Goal: Navigation & Orientation: Find specific page/section

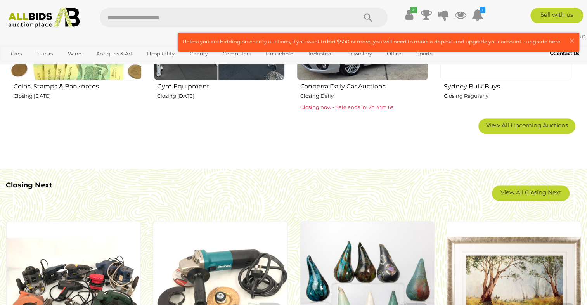
scroll to position [621, 0]
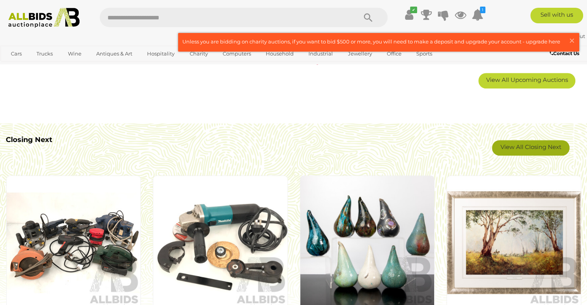
click at [535, 141] on link "View All Closing Next" at bounding box center [531, 148] width 78 height 16
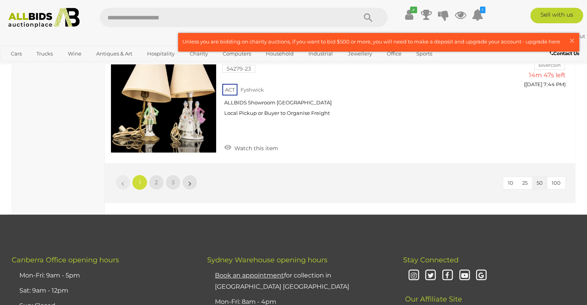
scroll to position [6096, 0]
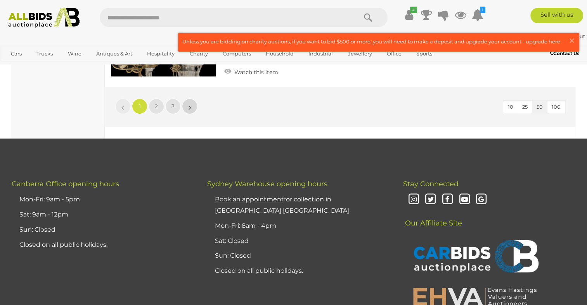
click at [192, 100] on link "»" at bounding box center [190, 107] width 16 height 16
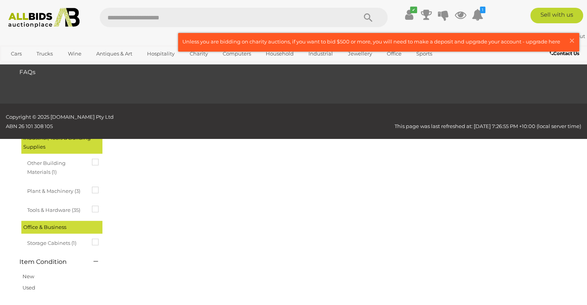
scroll to position [40, 0]
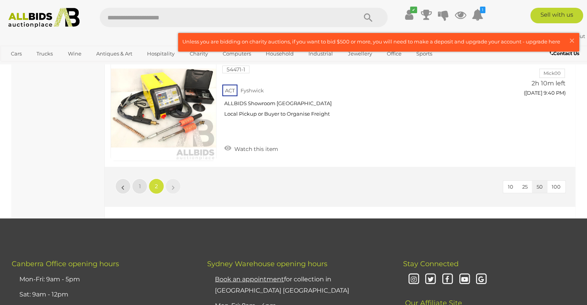
scroll to position [5592, 0]
